Goal: Obtain resource: Download file/media

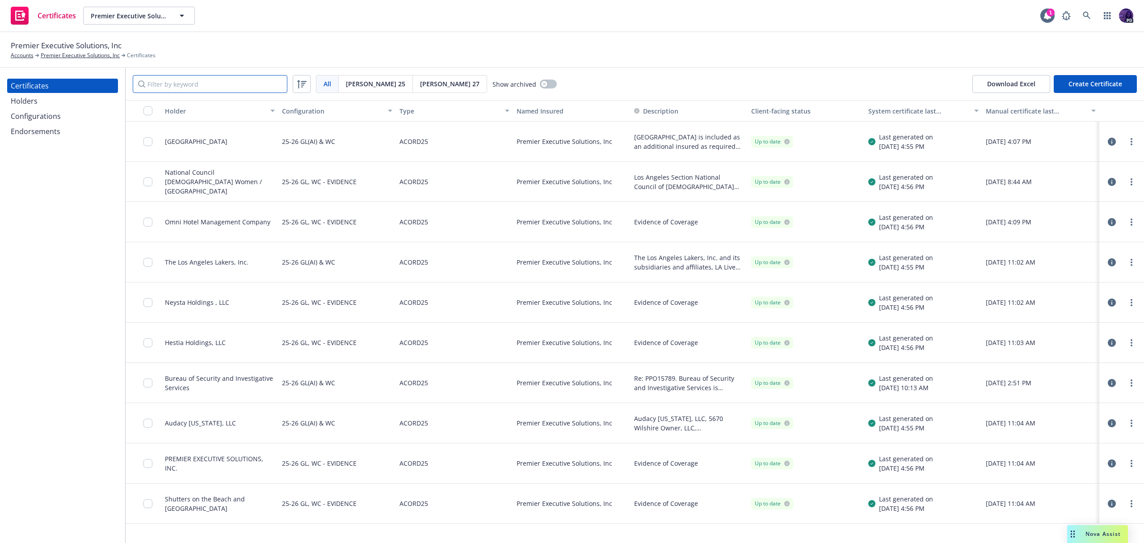
click at [175, 76] on input "Filter by keyword" at bounding box center [210, 84] width 155 height 18
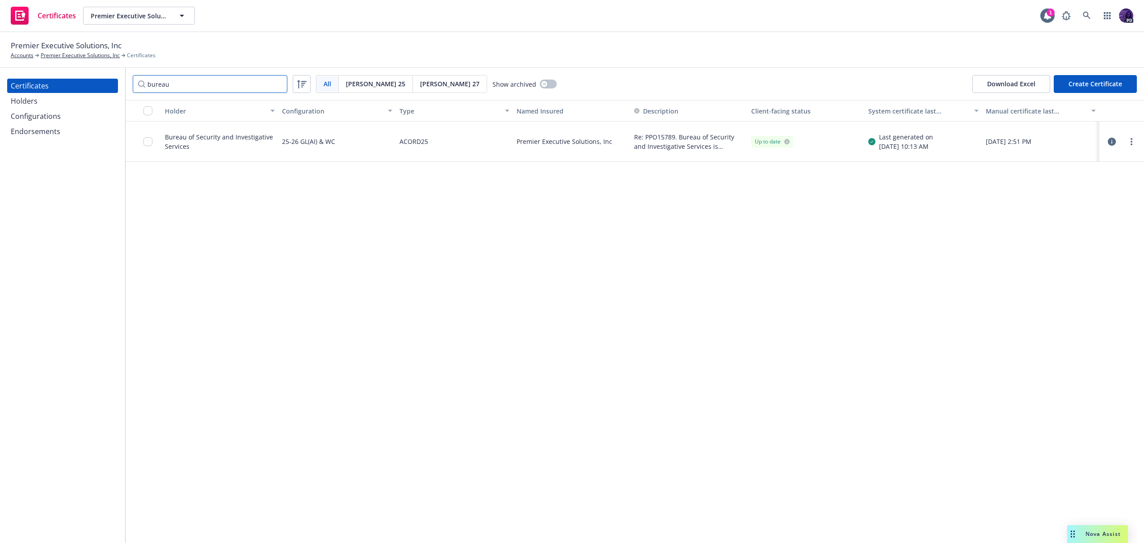
type input "bureau"
click at [1110, 144] on icon "button" at bounding box center [1112, 142] width 8 height 8
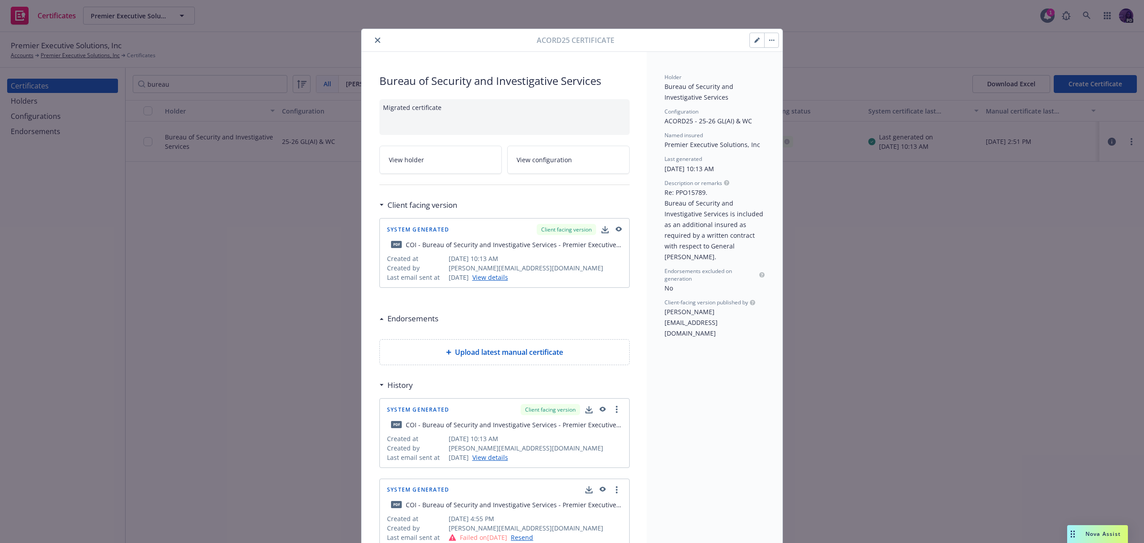
click at [766, 42] on button "button" at bounding box center [771, 40] width 14 height 14
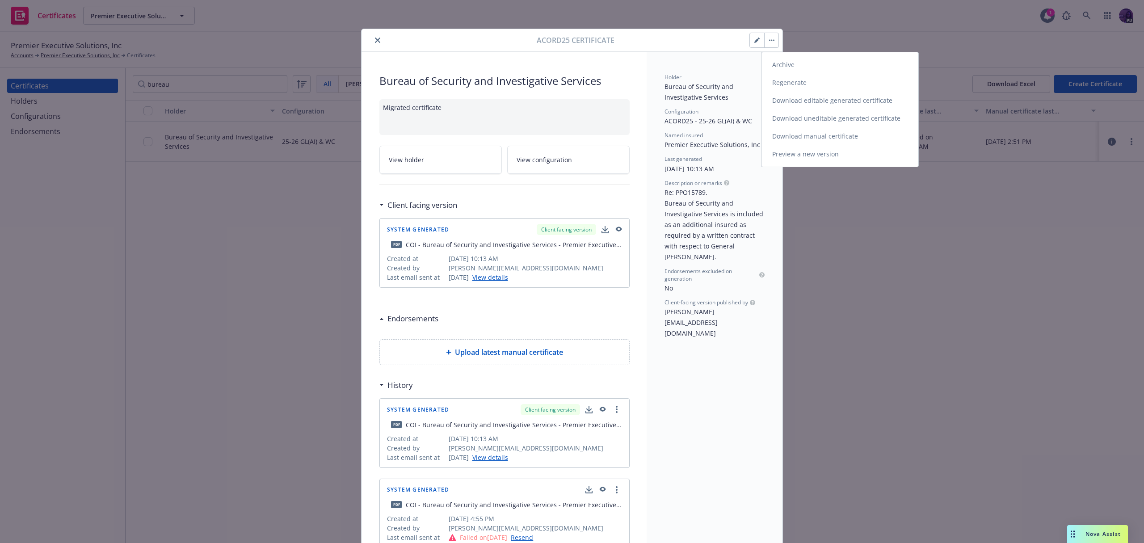
click at [794, 103] on link "Download editable generated certificate" at bounding box center [839, 101] width 157 height 18
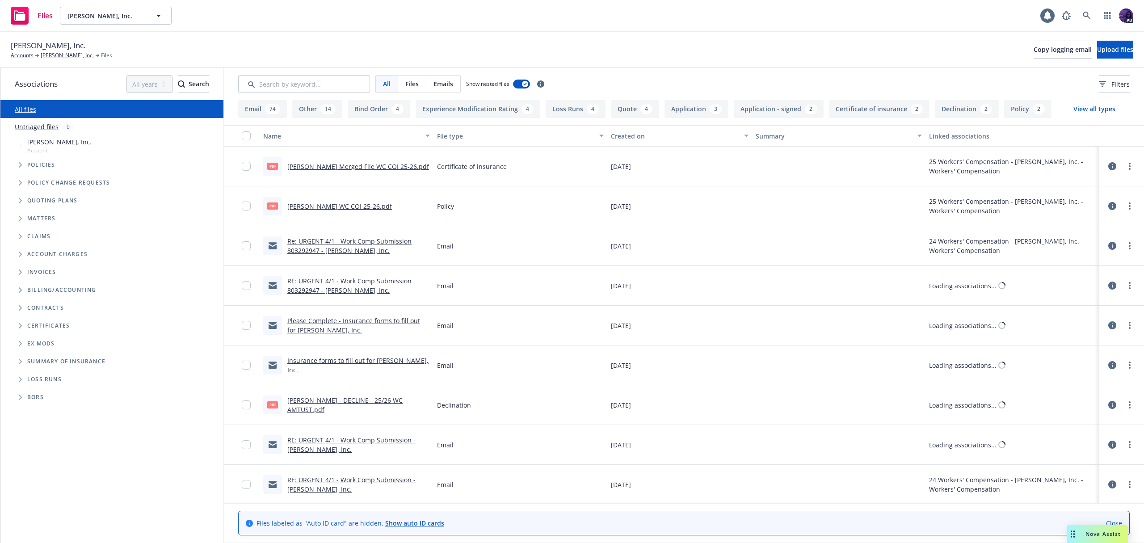
click at [309, 96] on div "All Files Emails Show nested files Filters" at bounding box center [684, 84] width 920 height 32
click at [312, 92] on input "Search by keyword..." at bounding box center [304, 84] width 132 height 18
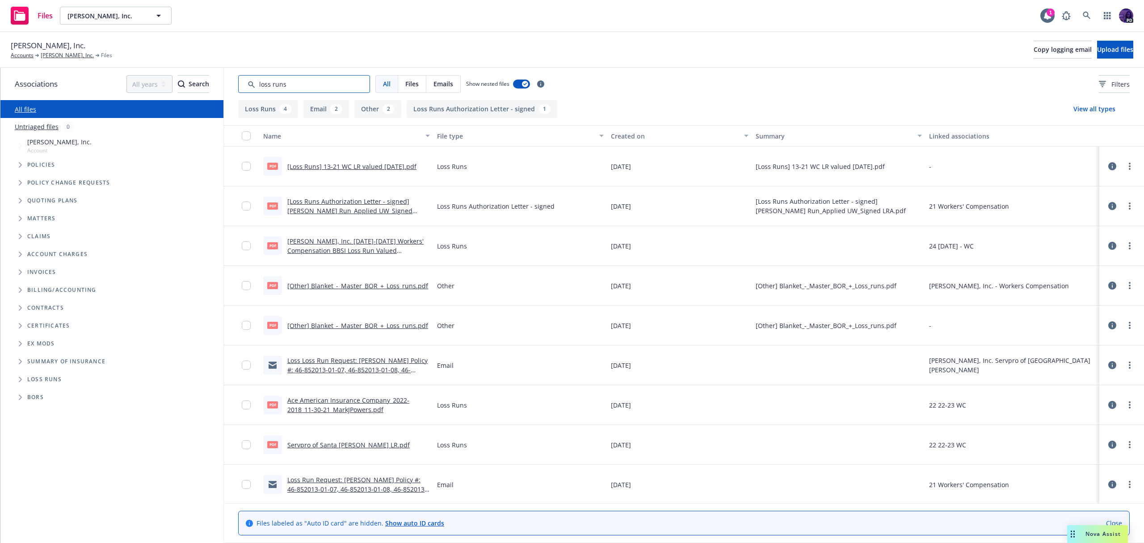
scroll to position [1, 0]
type input "loss runs"
click at [366, 485] on link "Loss Run Request: Mark J. Powers Policy #: 46-852013-01-07, 46-852013-01-08, 46…" at bounding box center [356, 487] width 139 height 27
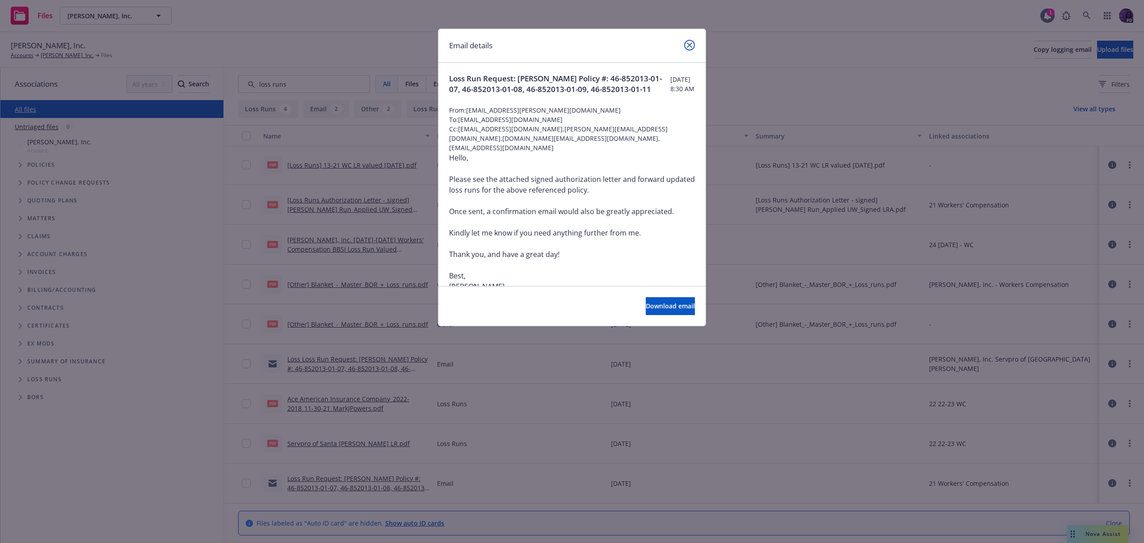
click at [690, 43] on icon "close" at bounding box center [689, 44] width 5 height 5
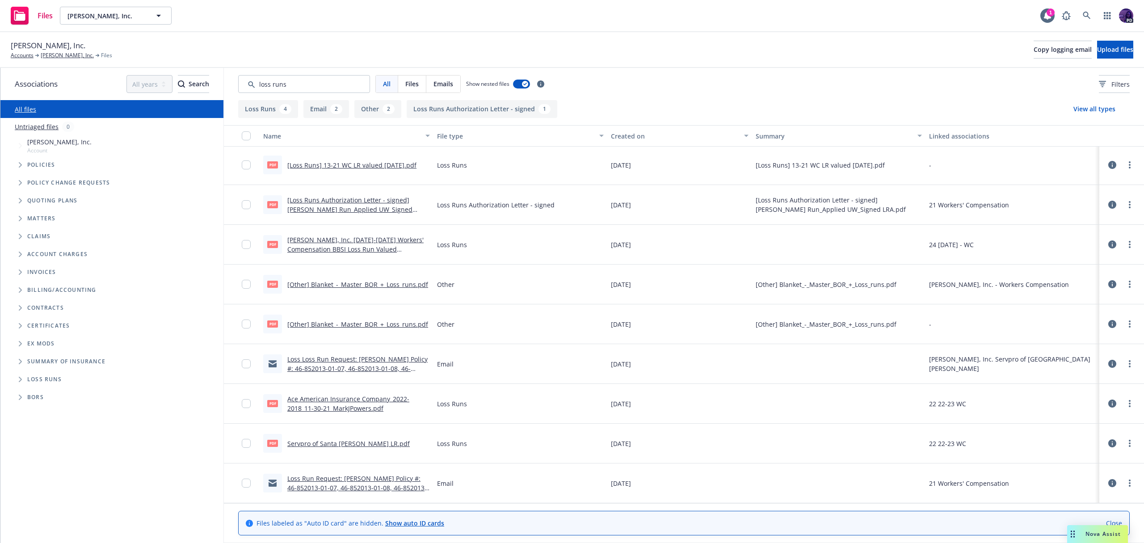
click at [379, 244] on div "Mark J. Powers, Inc. 2021-2024 Workers' Compensation BBSI Loss Run Valued 03-05…" at bounding box center [358, 244] width 143 height 19
click at [376, 246] on link "Mark J. Powers, Inc. 2021-2024 Workers' Compensation BBSI Loss Run Valued 03-05…" at bounding box center [355, 248] width 136 height 27
click at [317, 13] on div "Files Mark J. Powers, Inc. Mark J. Powers, Inc. 1 PD" at bounding box center [572, 16] width 1144 height 32
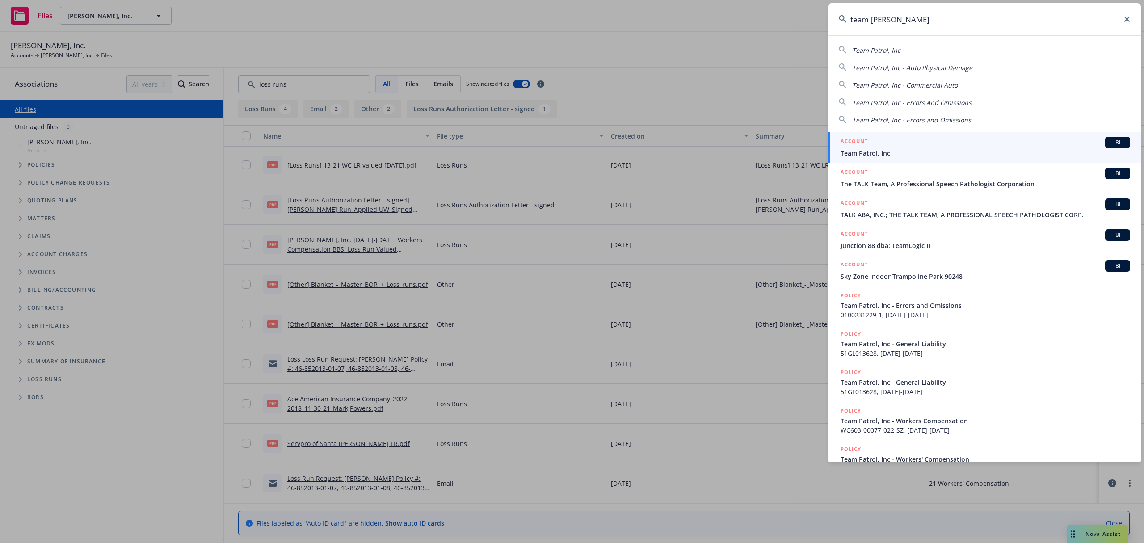
type input "team patrol"
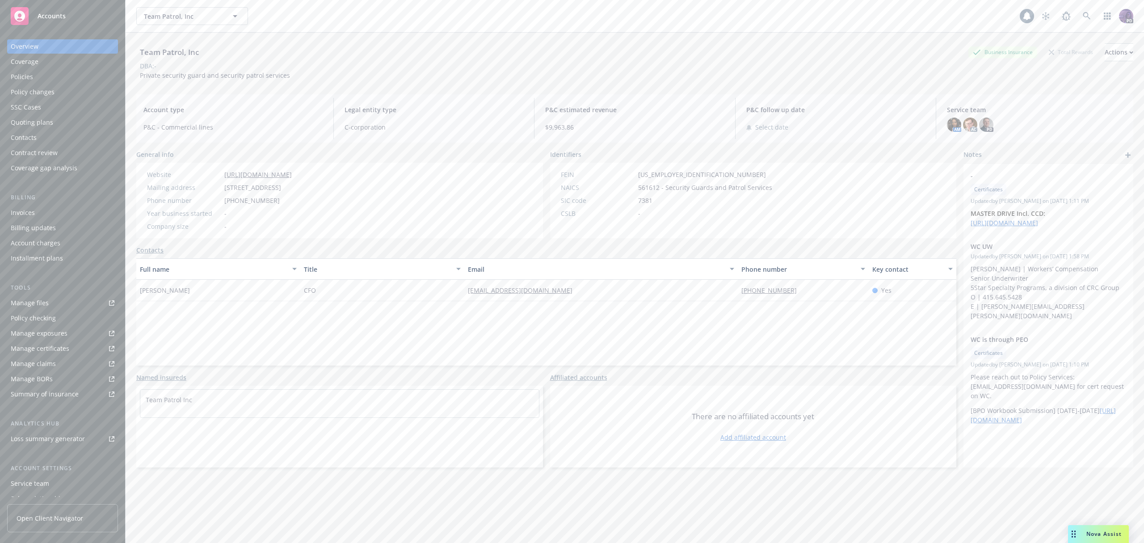
click at [76, 82] on div "Policies" at bounding box center [63, 77] width 104 height 14
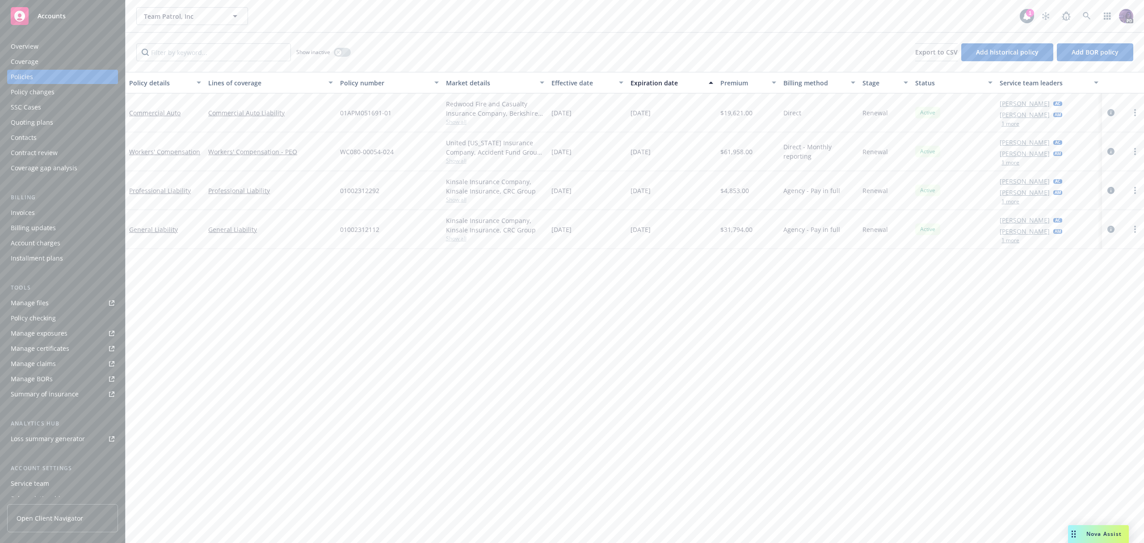
click at [286, 20] on div "Team Patrol, Inc Team Patrol, Inc" at bounding box center [577, 16] width 883 height 18
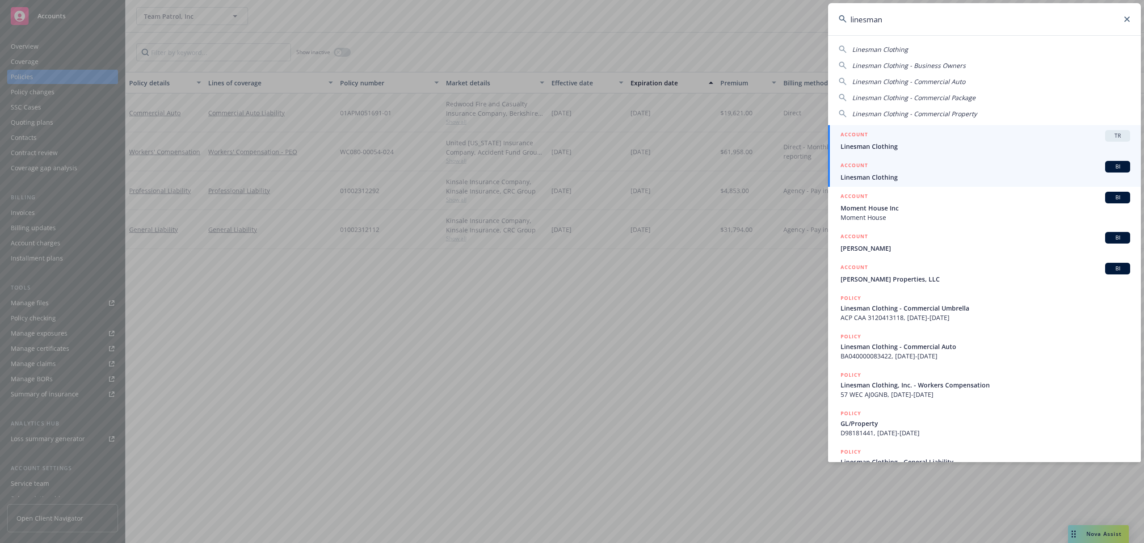
type input "linesman"
click at [904, 182] on link "ACCOUNT BI Linesman Clothing" at bounding box center [984, 171] width 313 height 31
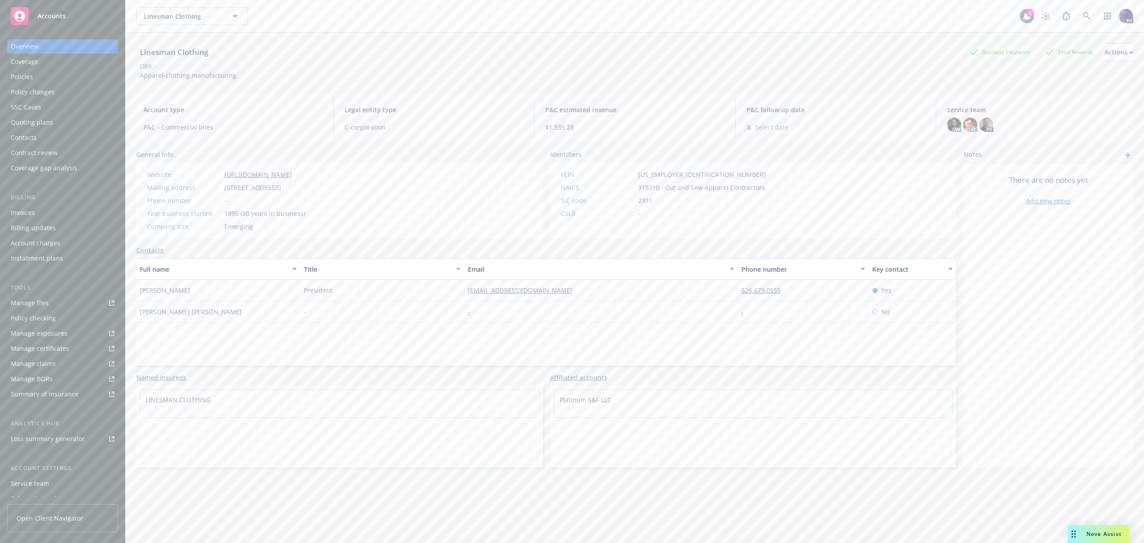
click at [76, 140] on div "Contacts" at bounding box center [63, 137] width 104 height 14
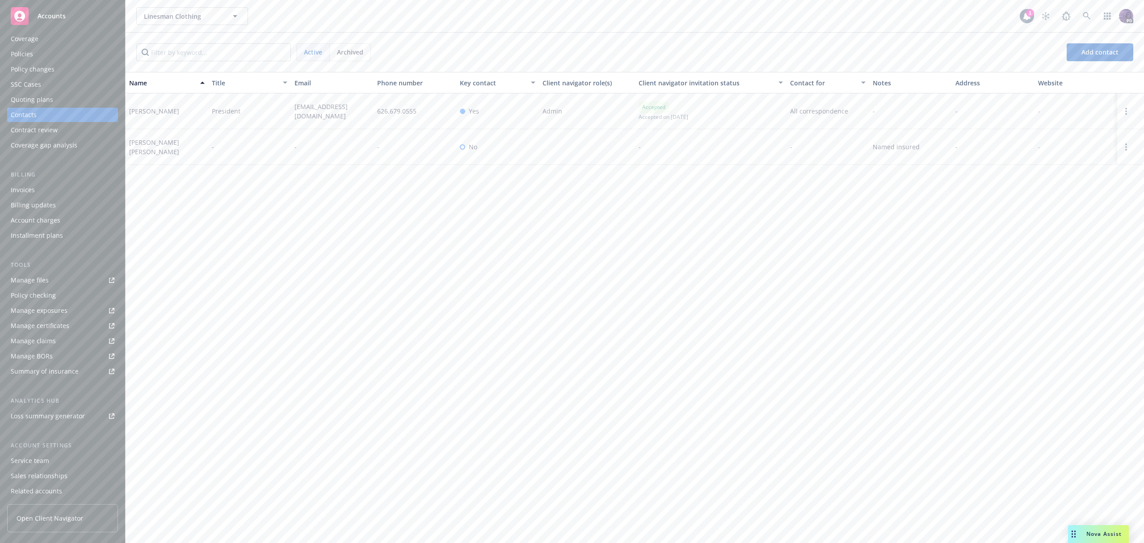
scroll to position [55, 0]
click at [50, 494] on div "Client access" at bounding box center [63, 490] width 104 height 14
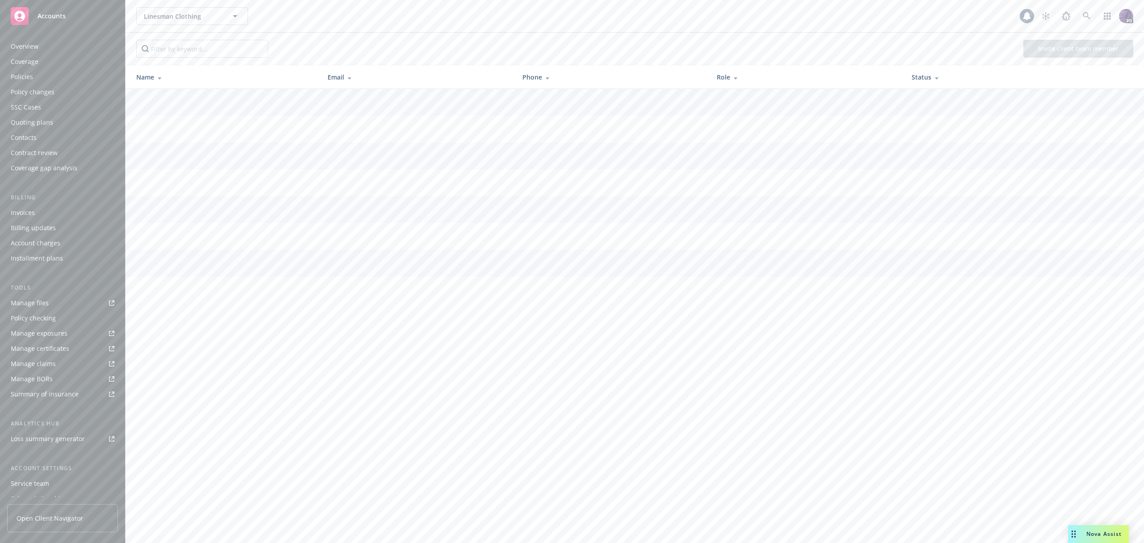
scroll to position [55, 0]
click at [56, 476] on div "Client features" at bounding box center [63, 474] width 104 height 14
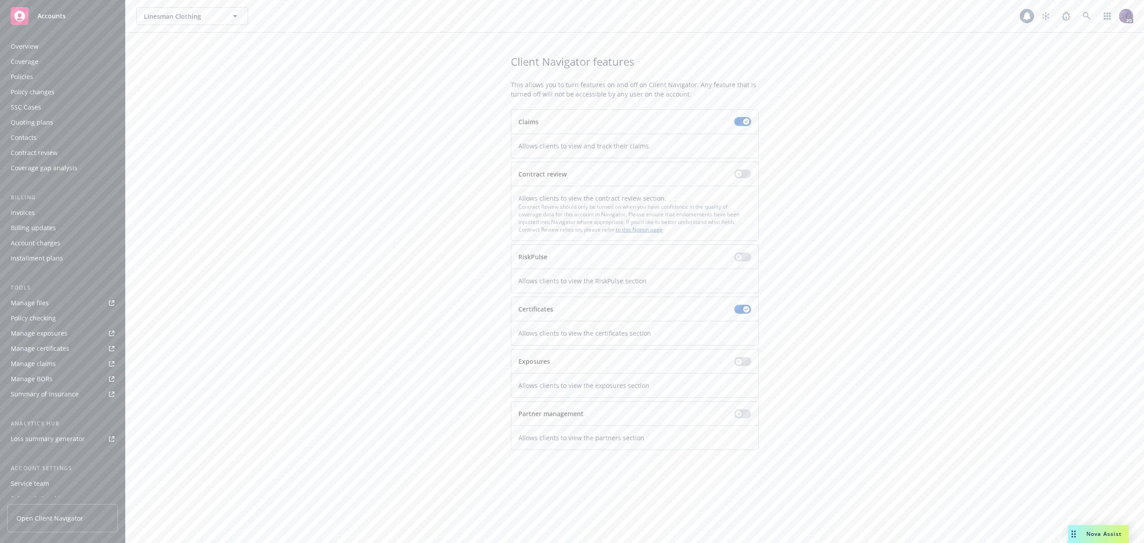
scroll to position [55, 0]
click at [746, 363] on button "button" at bounding box center [742, 361] width 17 height 9
click at [46, 44] on div "Overview" at bounding box center [63, 46] width 104 height 14
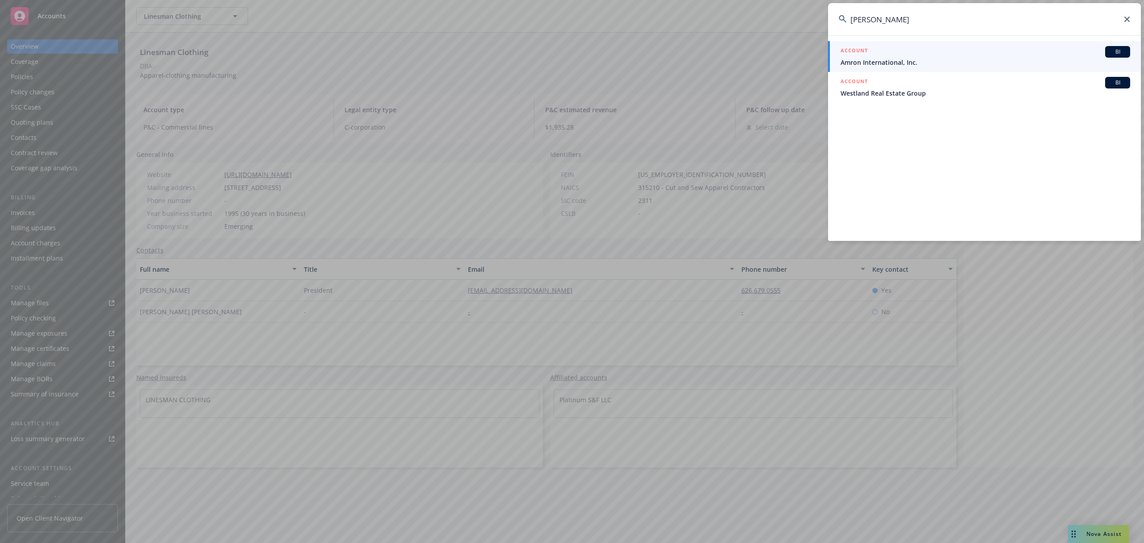
click at [875, 17] on input "[PERSON_NAME]" at bounding box center [984, 19] width 313 height 32
click at [876, 20] on input "[PERSON_NAME]" at bounding box center [984, 19] width 313 height 32
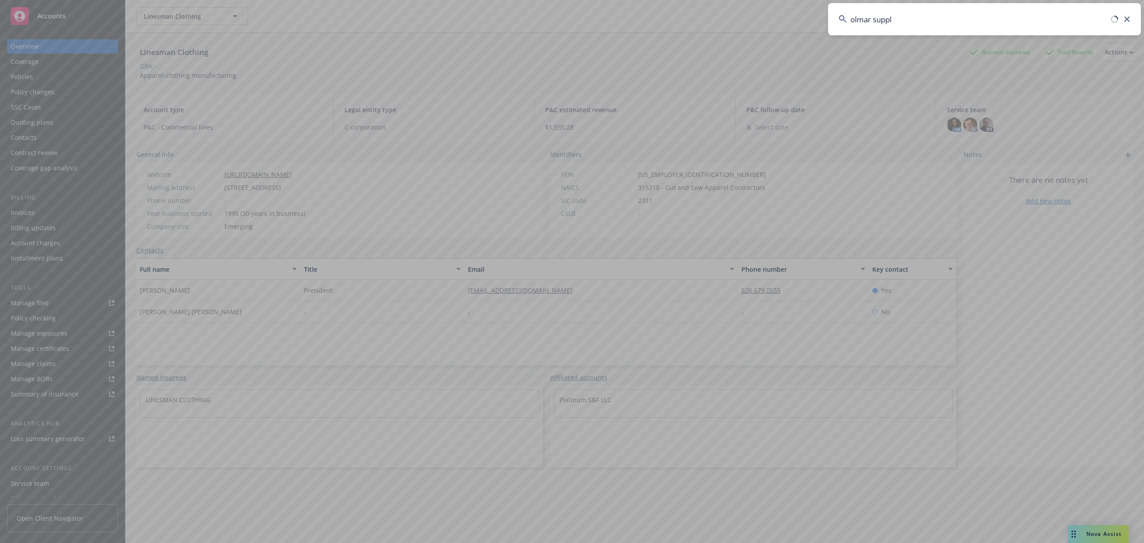
type input "olmar supply"
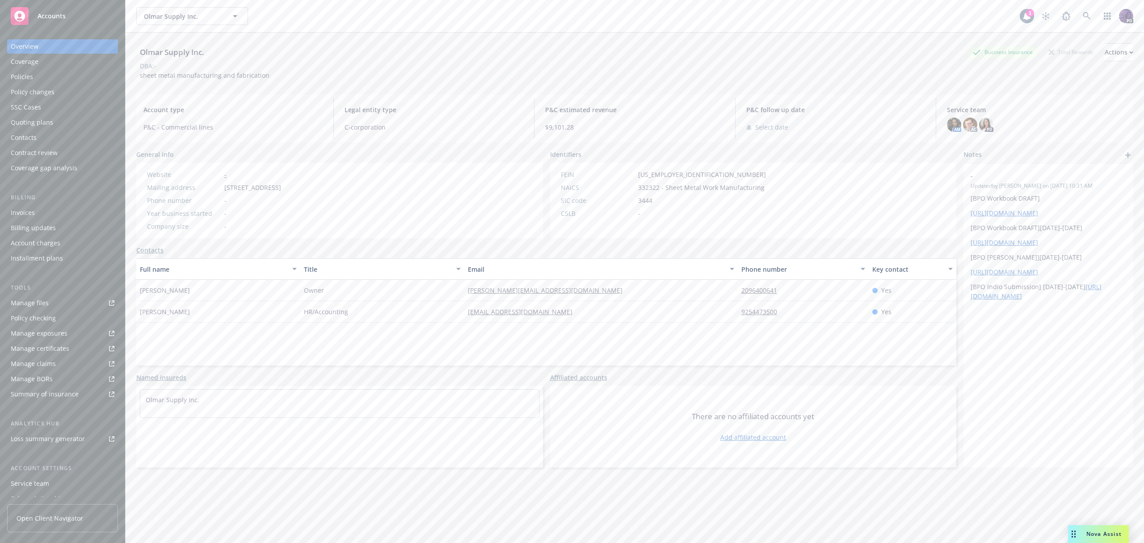
click at [62, 77] on div "Policies" at bounding box center [63, 77] width 104 height 14
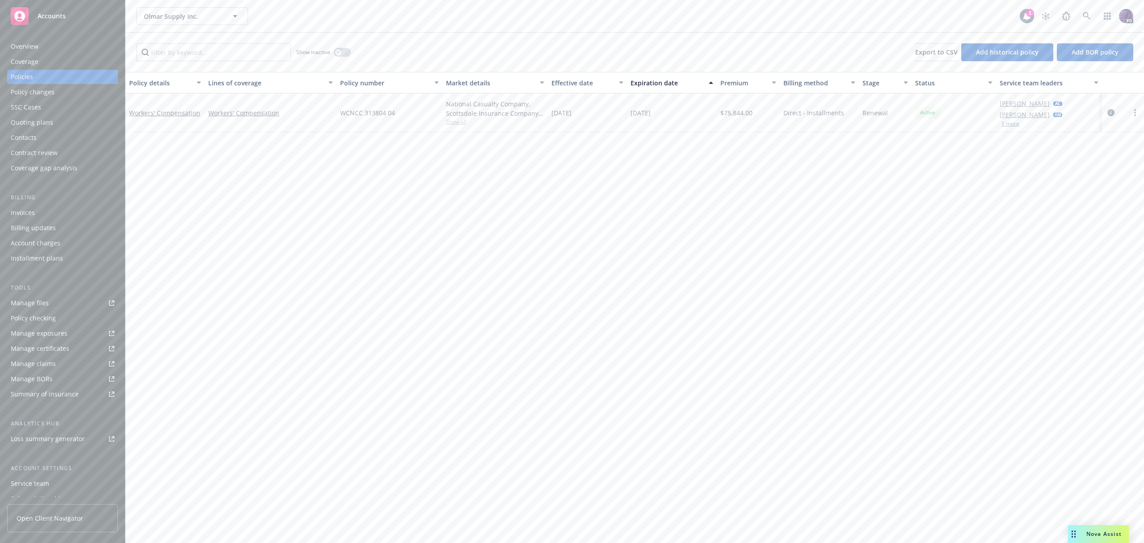
click at [72, 47] on div "Overview" at bounding box center [63, 46] width 104 height 14
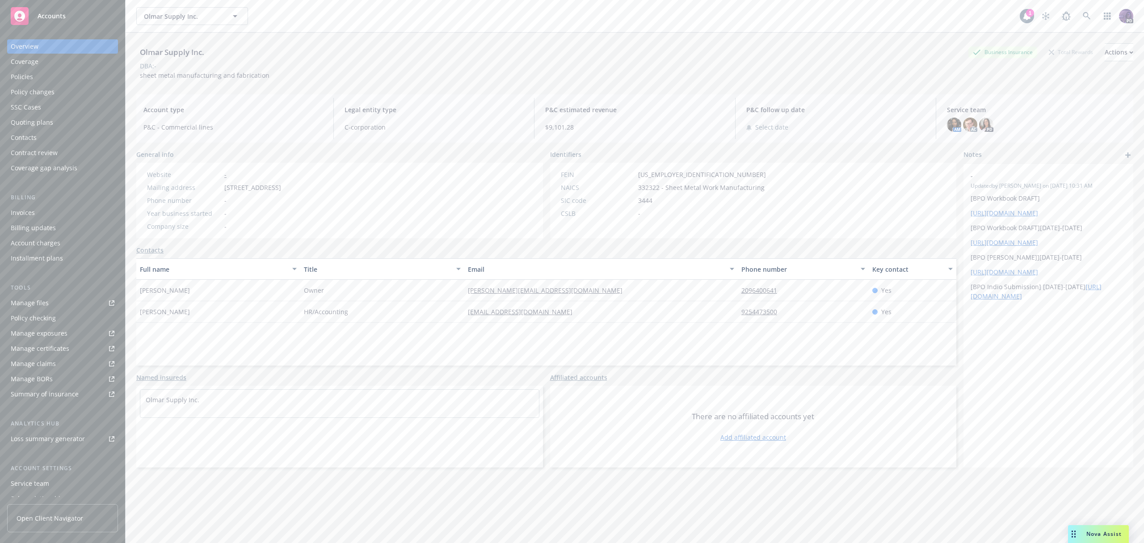
click at [52, 83] on div "Policies" at bounding box center [63, 77] width 104 height 14
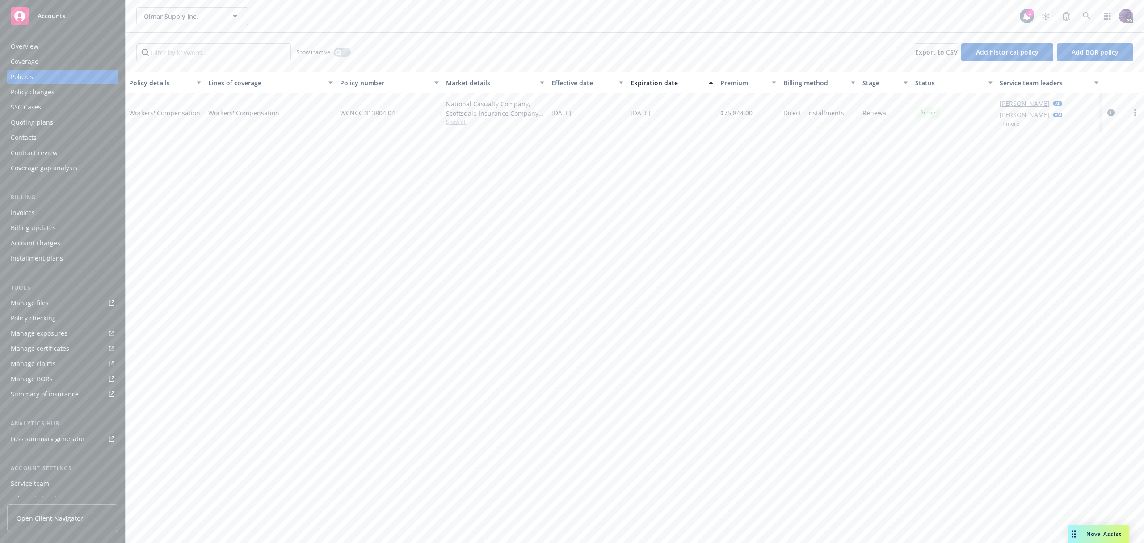
click at [455, 126] on div "National Casualty Company, Scottsdale Insurance Company (Nationwide), Midwest G…" at bounding box center [494, 112] width 105 height 39
click at [462, 124] on span "Show all" at bounding box center [495, 122] width 98 height 8
